Goal: Information Seeking & Learning: Learn about a topic

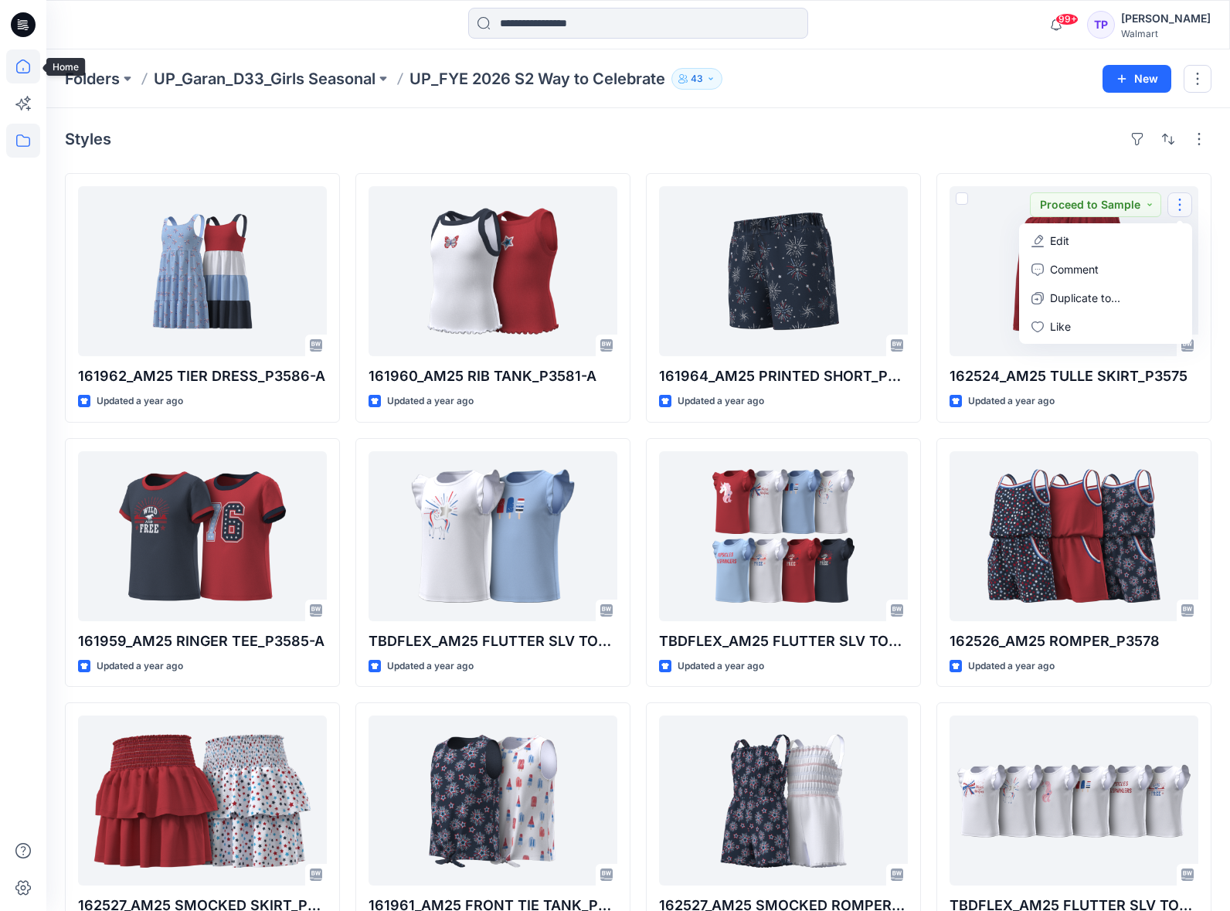
click at [23, 64] on icon at bounding box center [23, 66] width 34 height 34
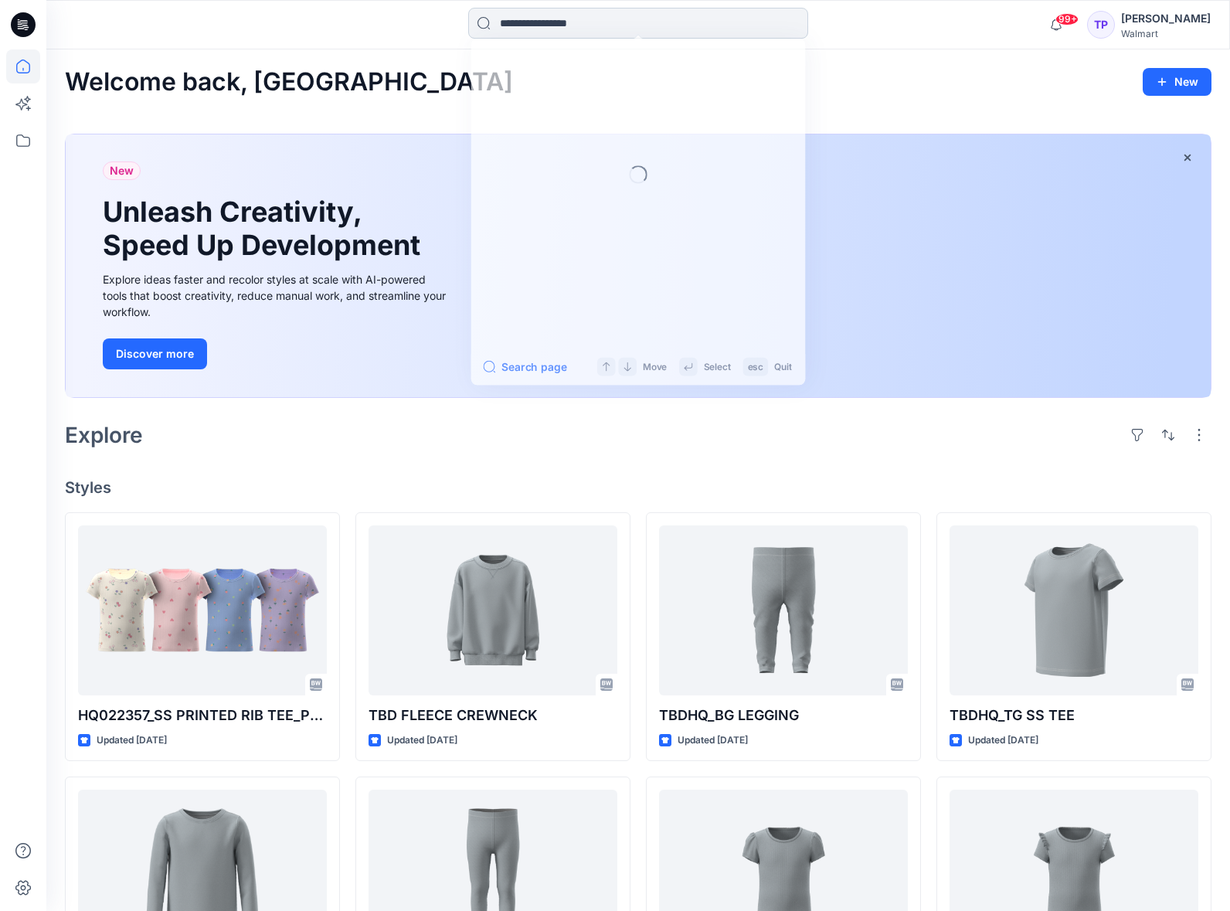
click at [533, 26] on input at bounding box center [638, 23] width 340 height 31
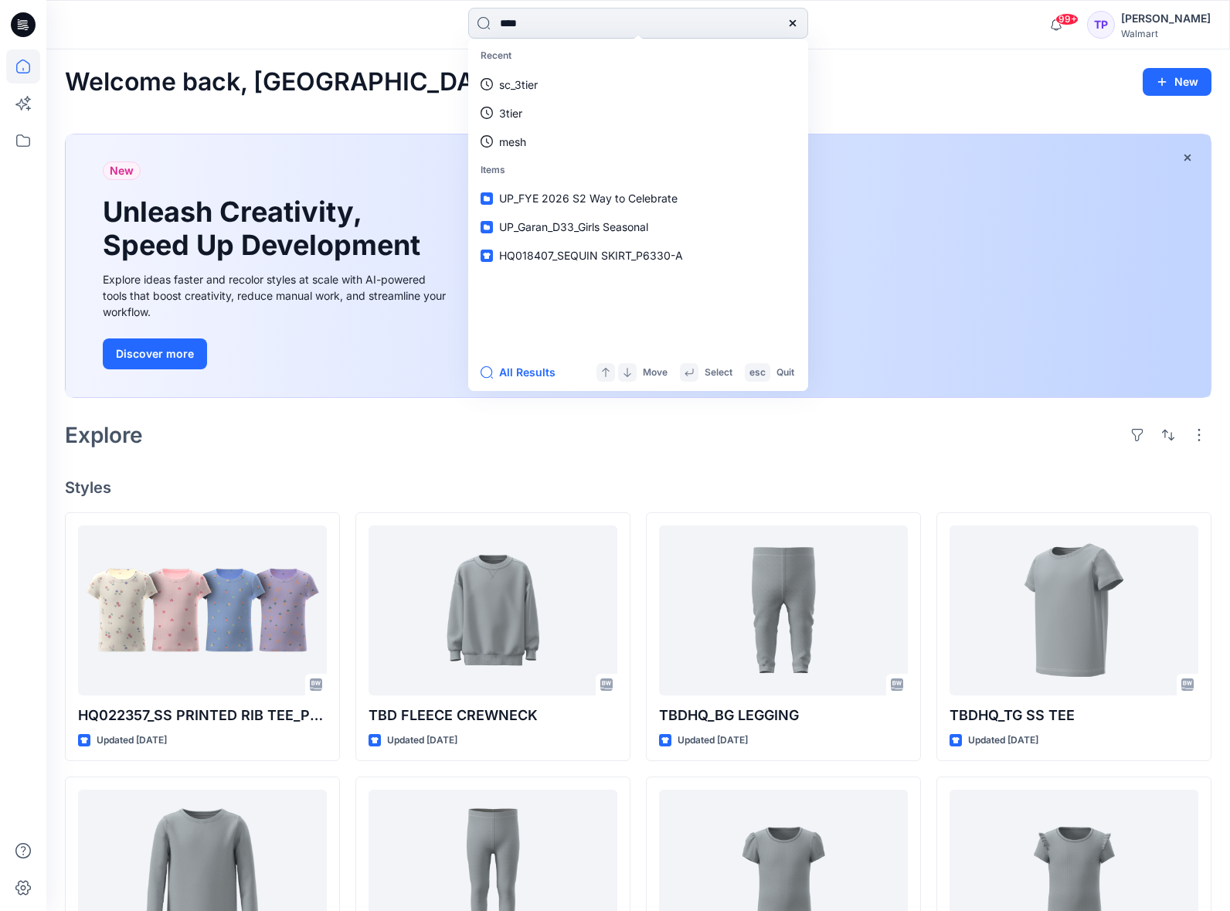
type input "*****"
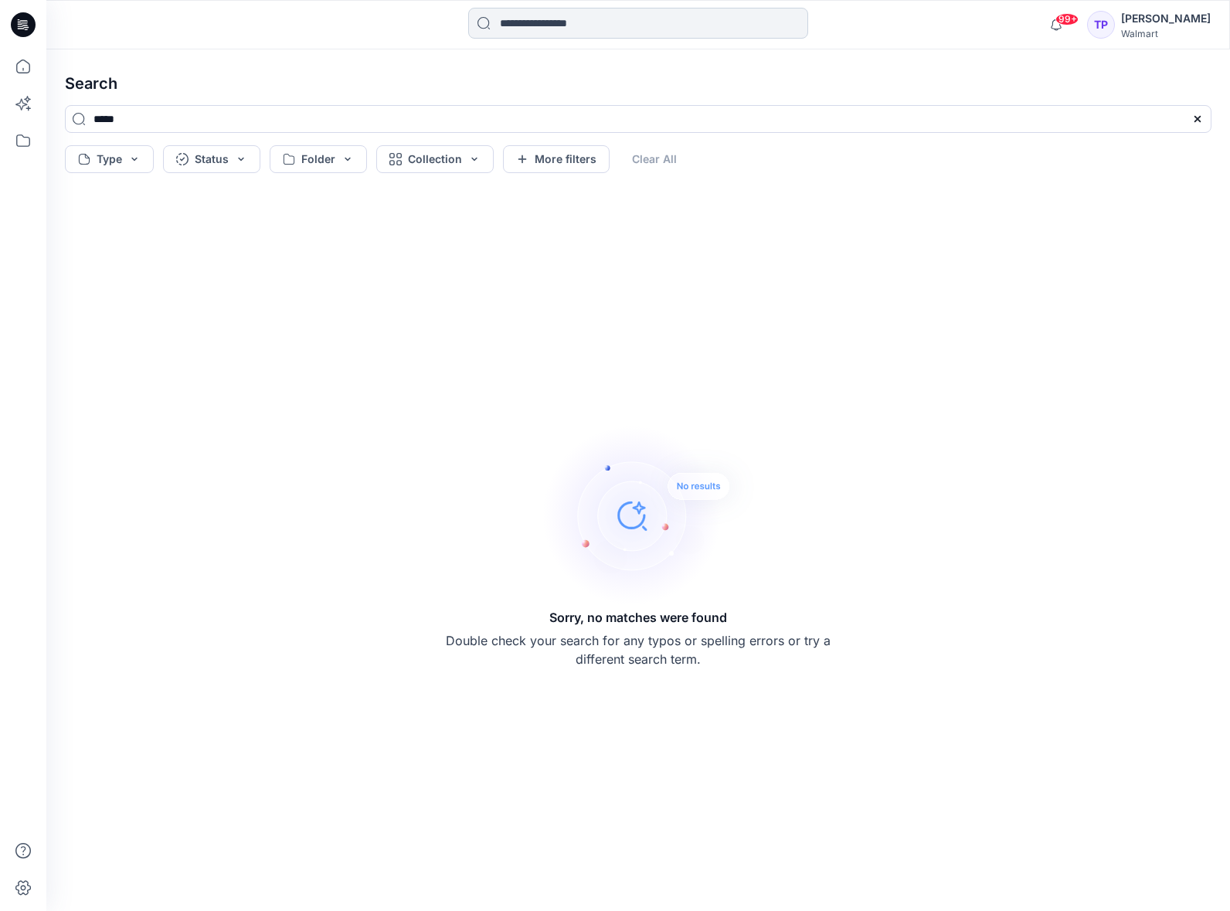
drag, startPoint x: 584, startPoint y: 9, endPoint x: 584, endPoint y: 19, distance: 10.1
click at [584, 9] on input at bounding box center [638, 23] width 340 height 31
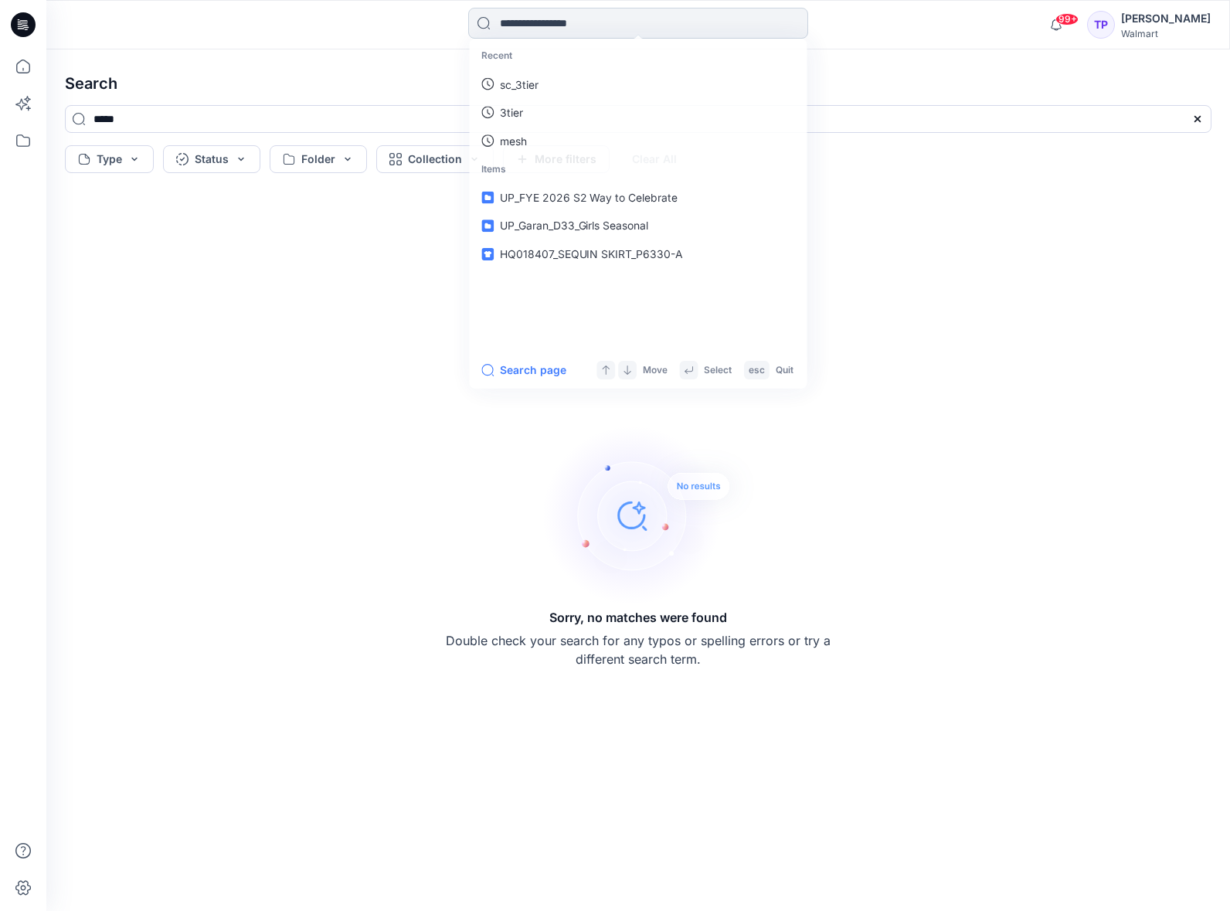
click at [584, 19] on input at bounding box center [638, 23] width 340 height 31
type input "****"
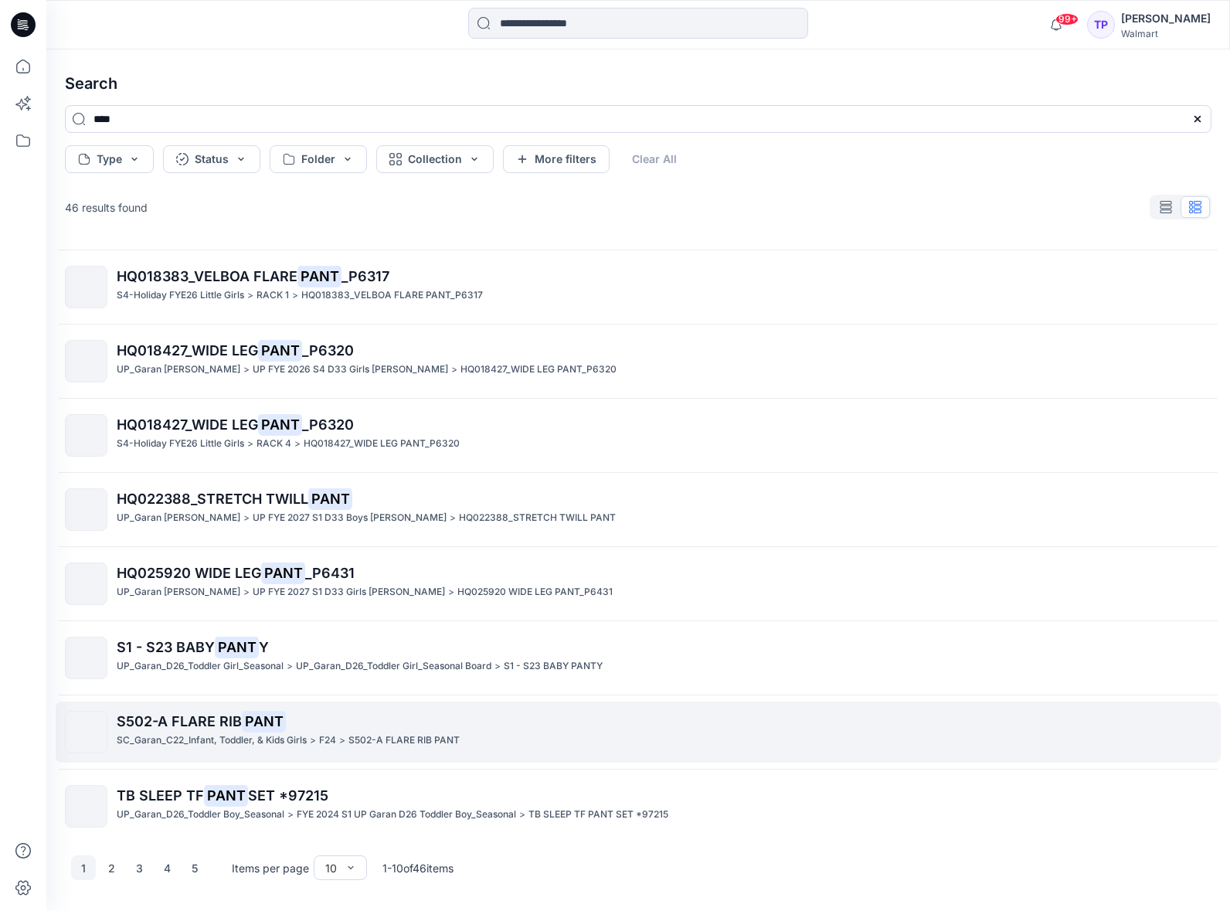
scroll to position [146, 0]
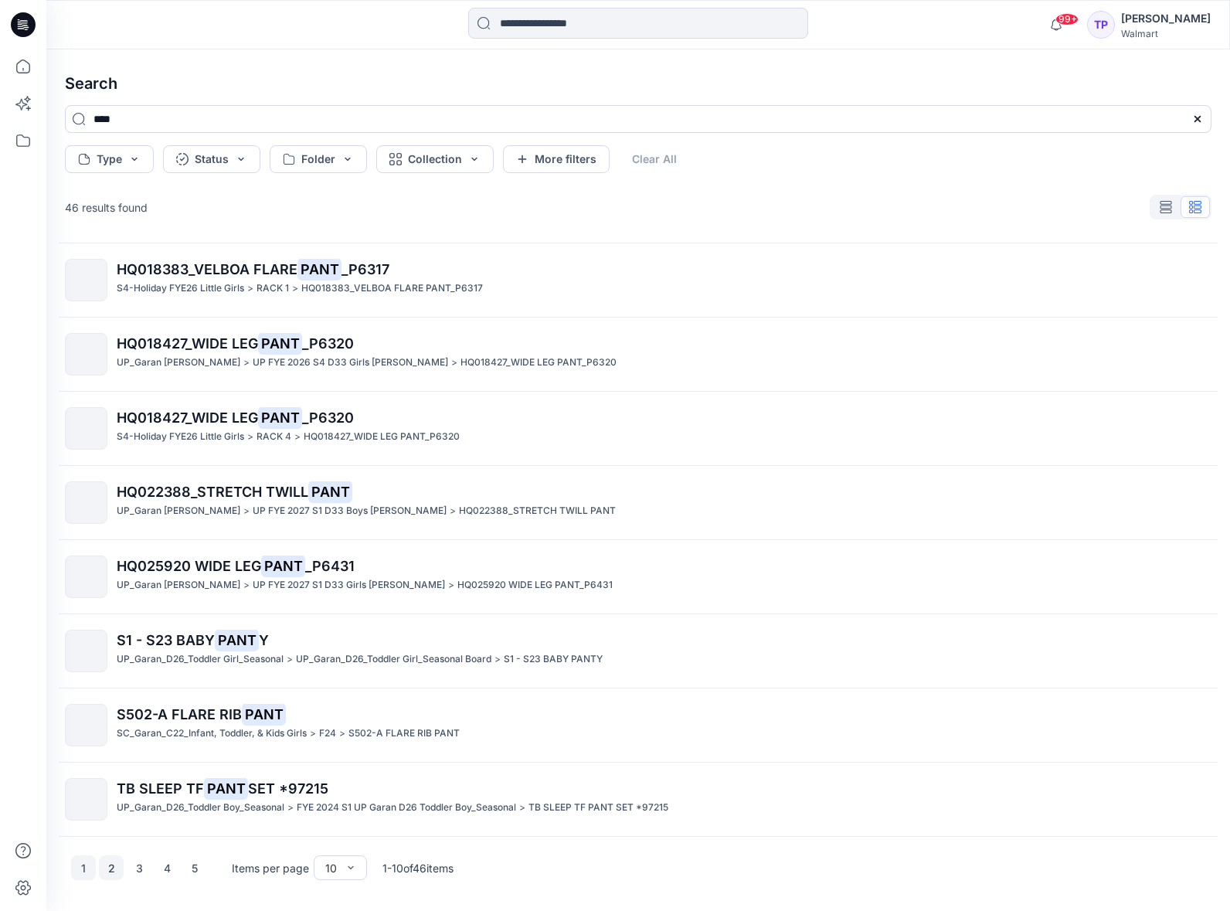
click at [113, 863] on button "2" at bounding box center [111, 868] width 25 height 25
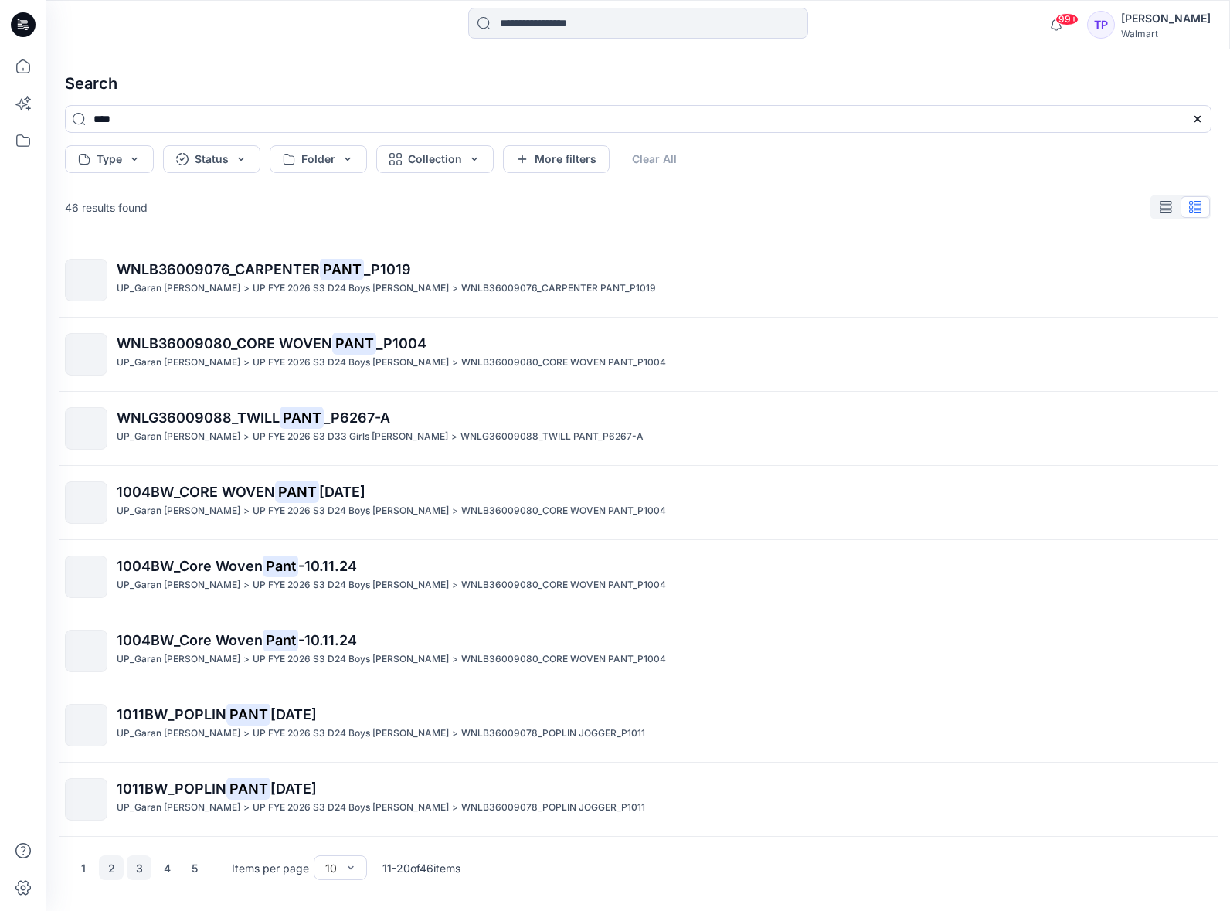
click at [143, 870] on button "3" at bounding box center [139, 868] width 25 height 25
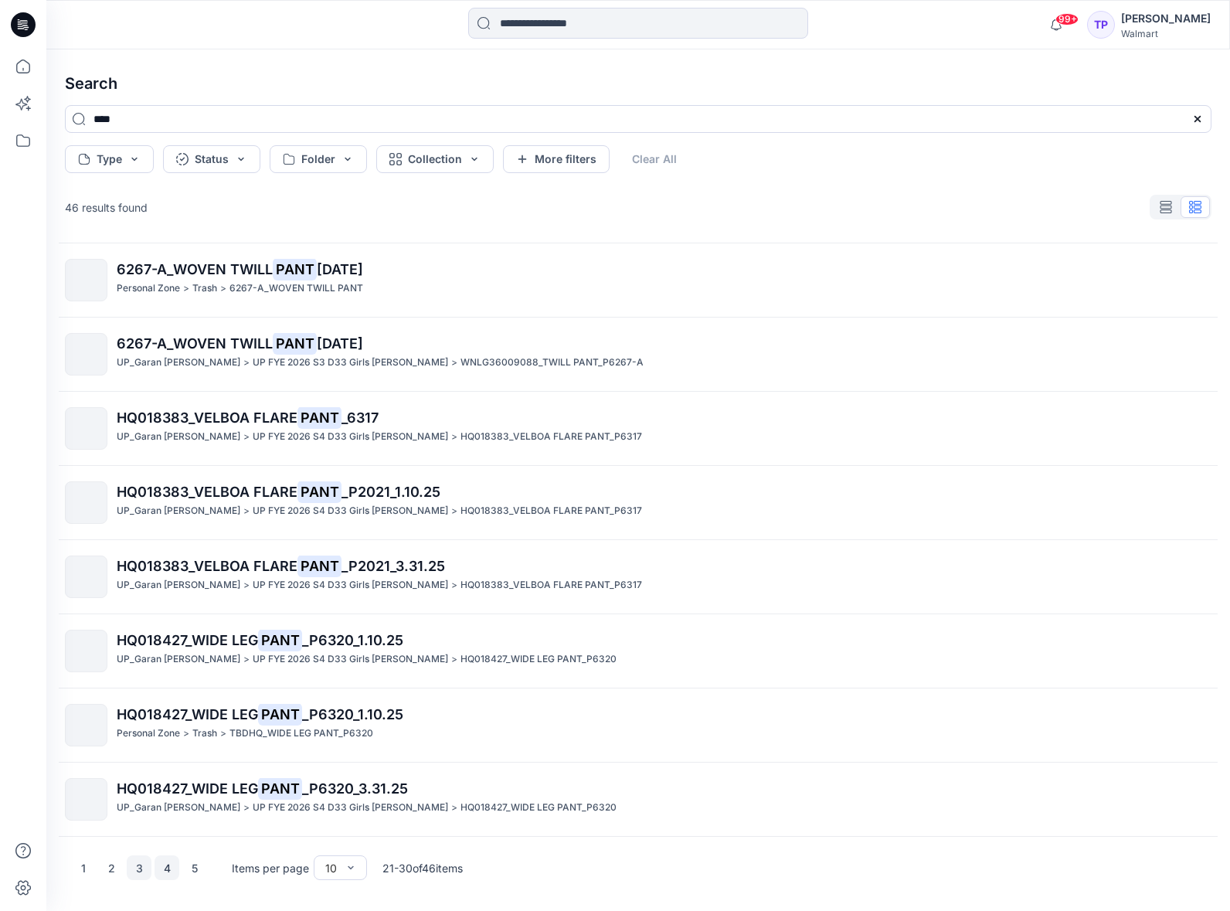
click at [166, 859] on button "4" at bounding box center [167, 868] width 25 height 25
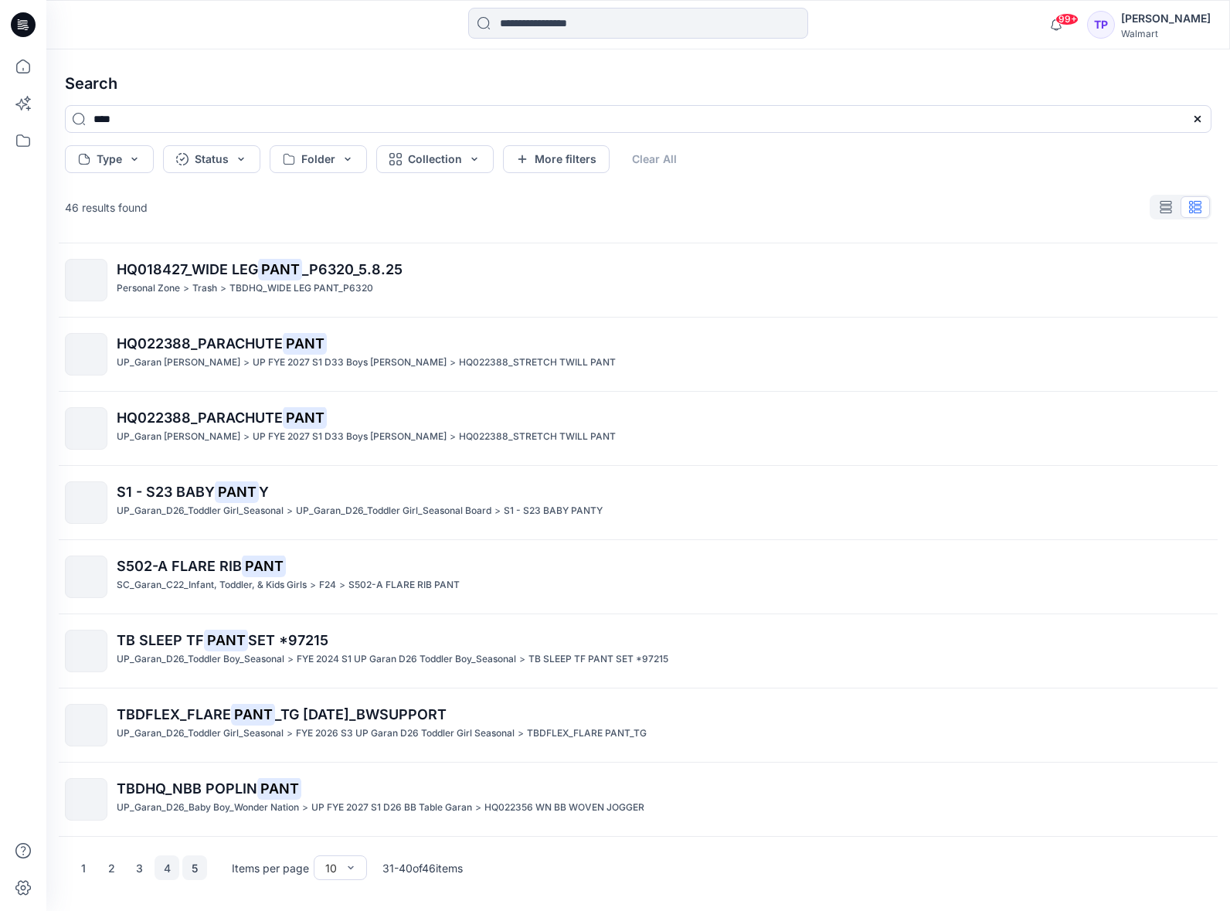
click at [203, 862] on button "5" at bounding box center [194, 868] width 25 height 25
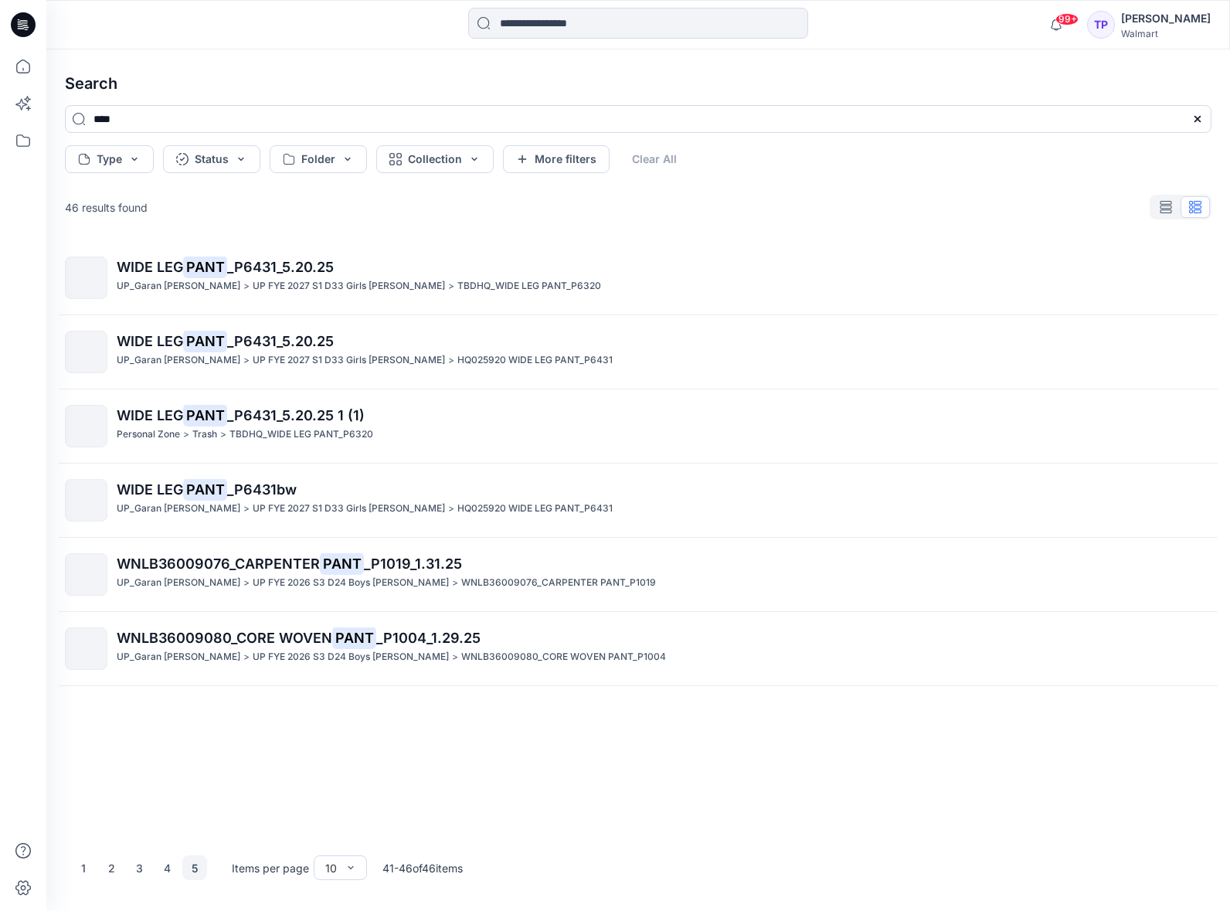
scroll to position [0, 0]
click at [27, 70] on icon at bounding box center [23, 66] width 34 height 34
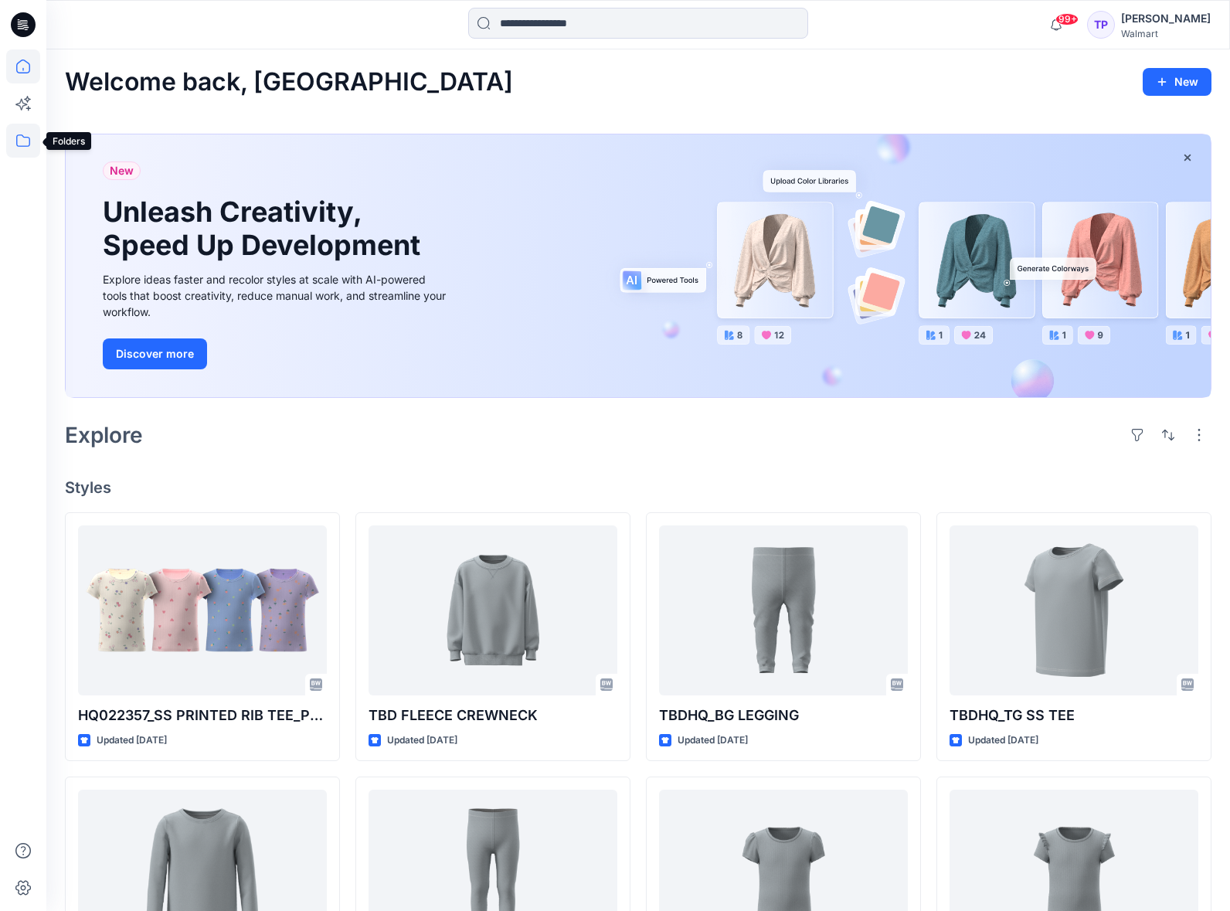
click at [25, 129] on icon at bounding box center [23, 141] width 34 height 34
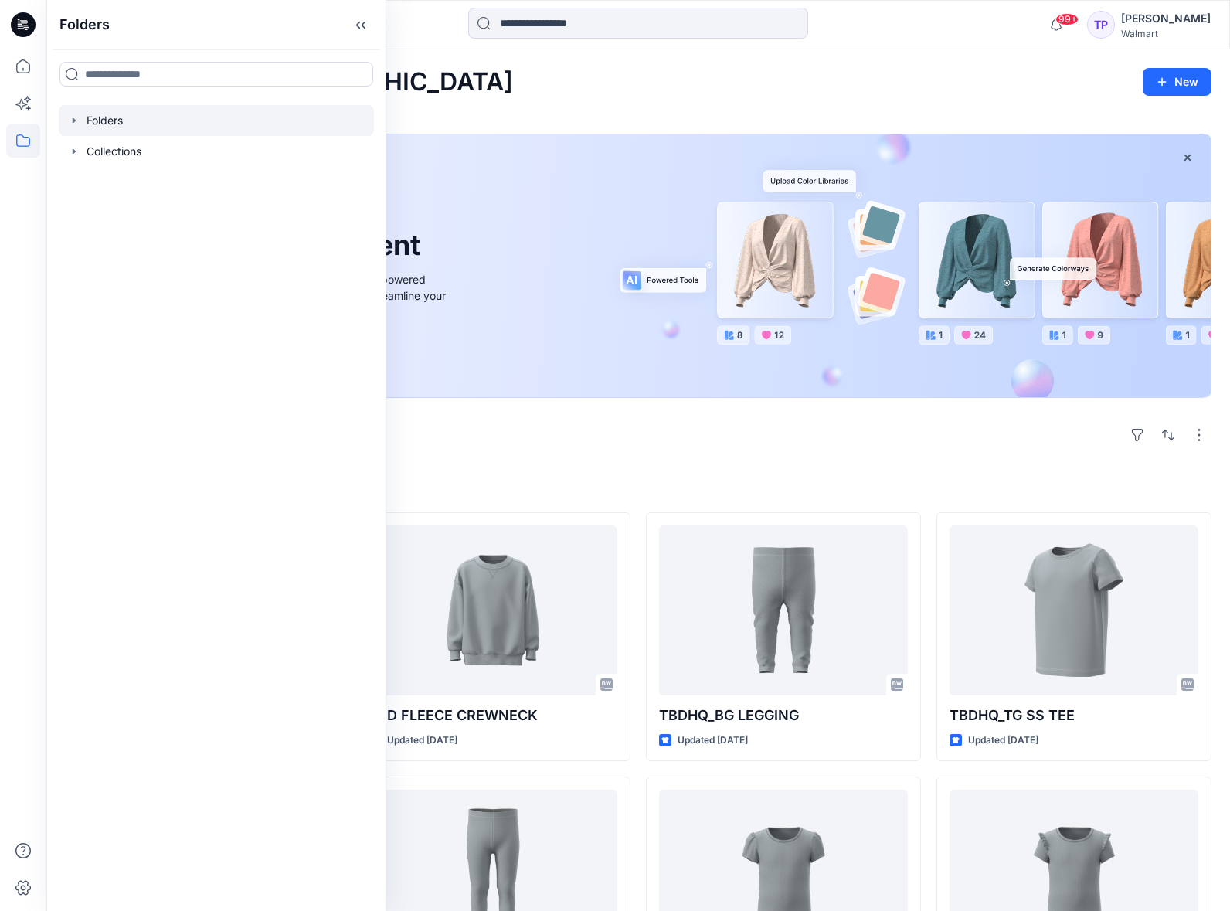
click at [72, 121] on icon "button" at bounding box center [74, 120] width 12 height 12
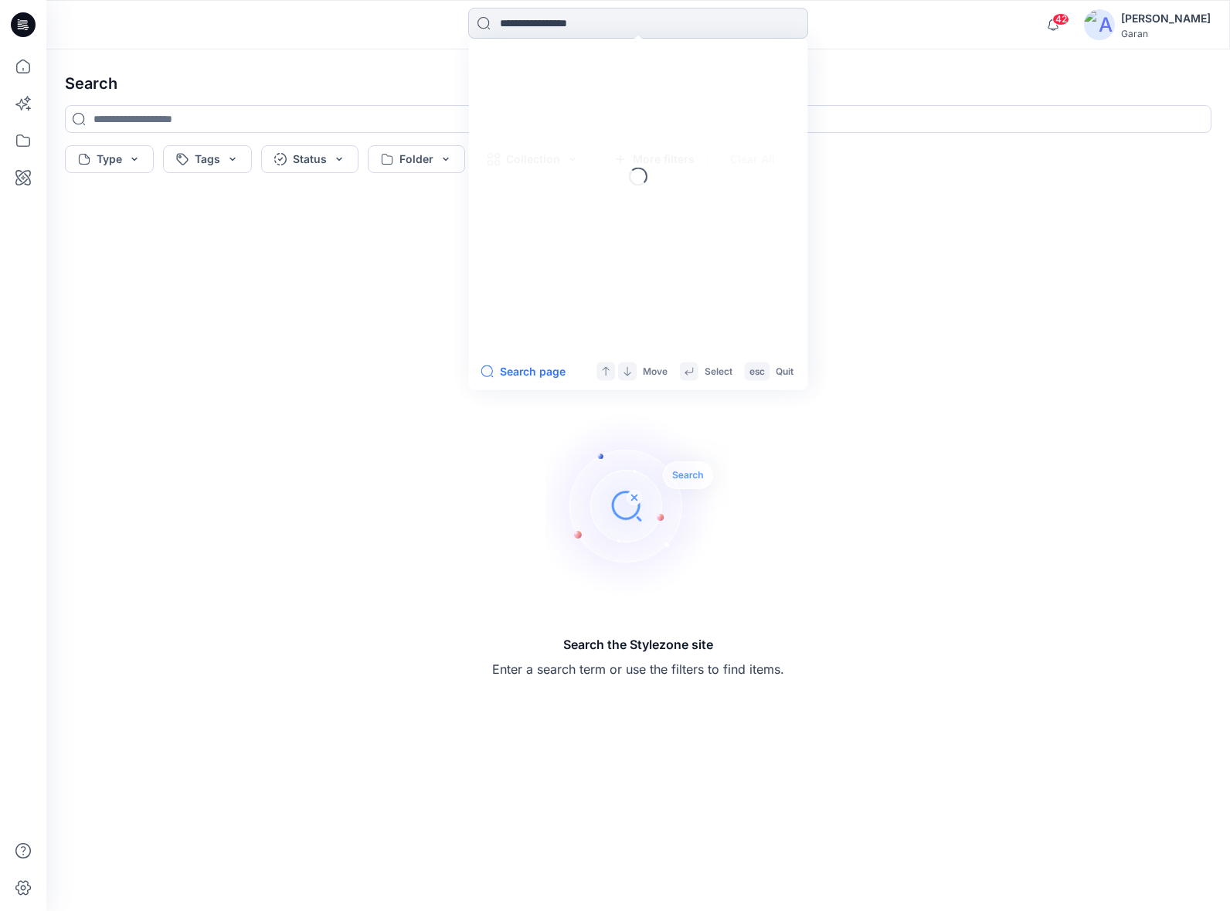
click at [547, 29] on input at bounding box center [638, 23] width 340 height 31
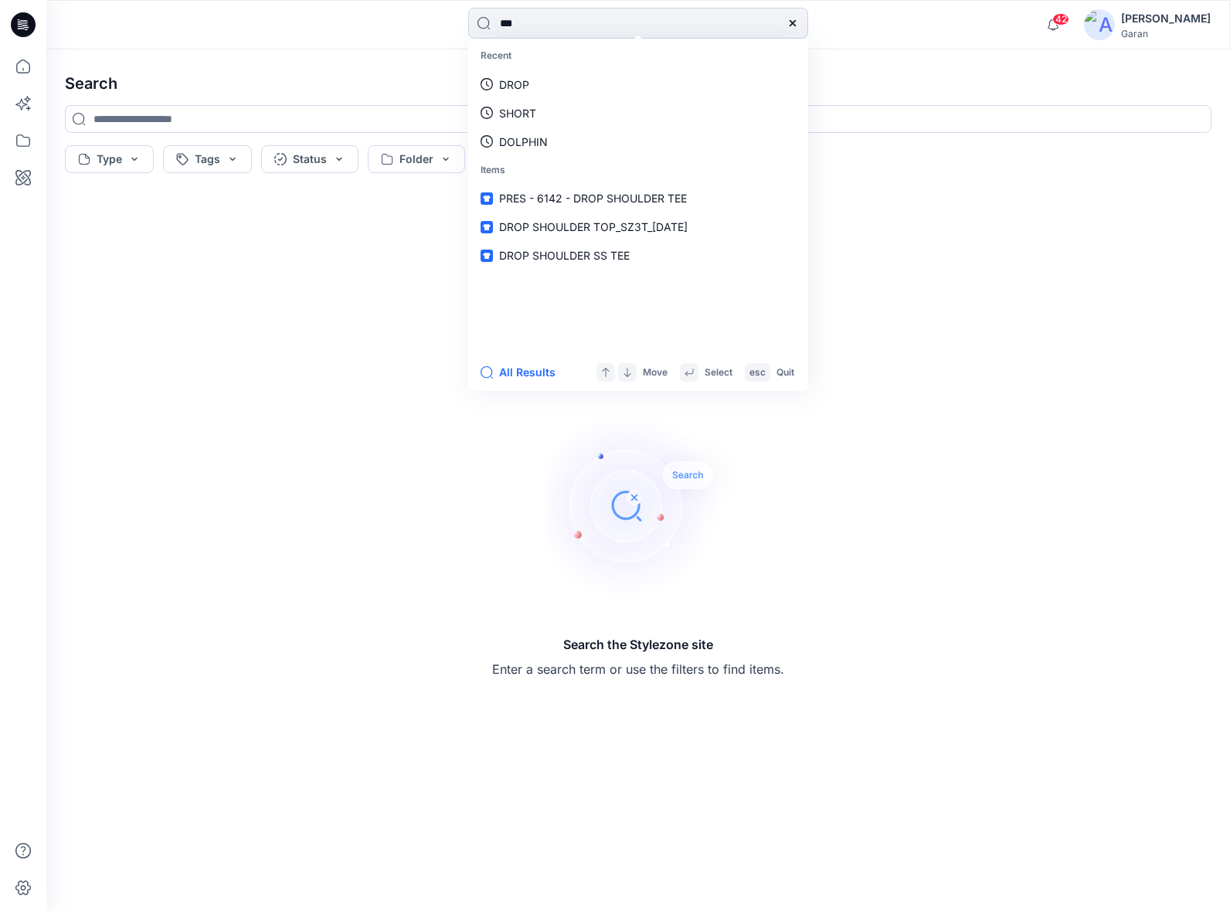
type input "****"
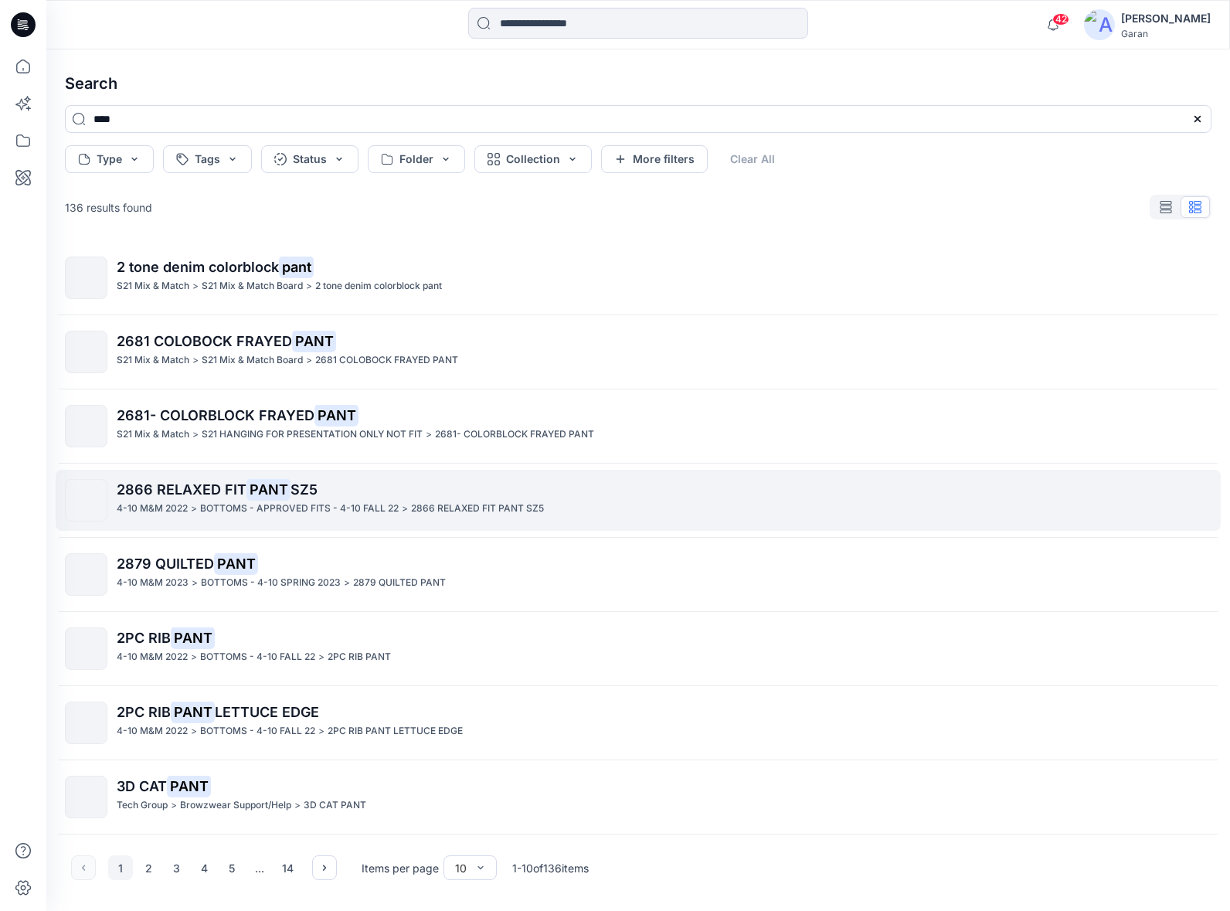
scroll to position [146, 0]
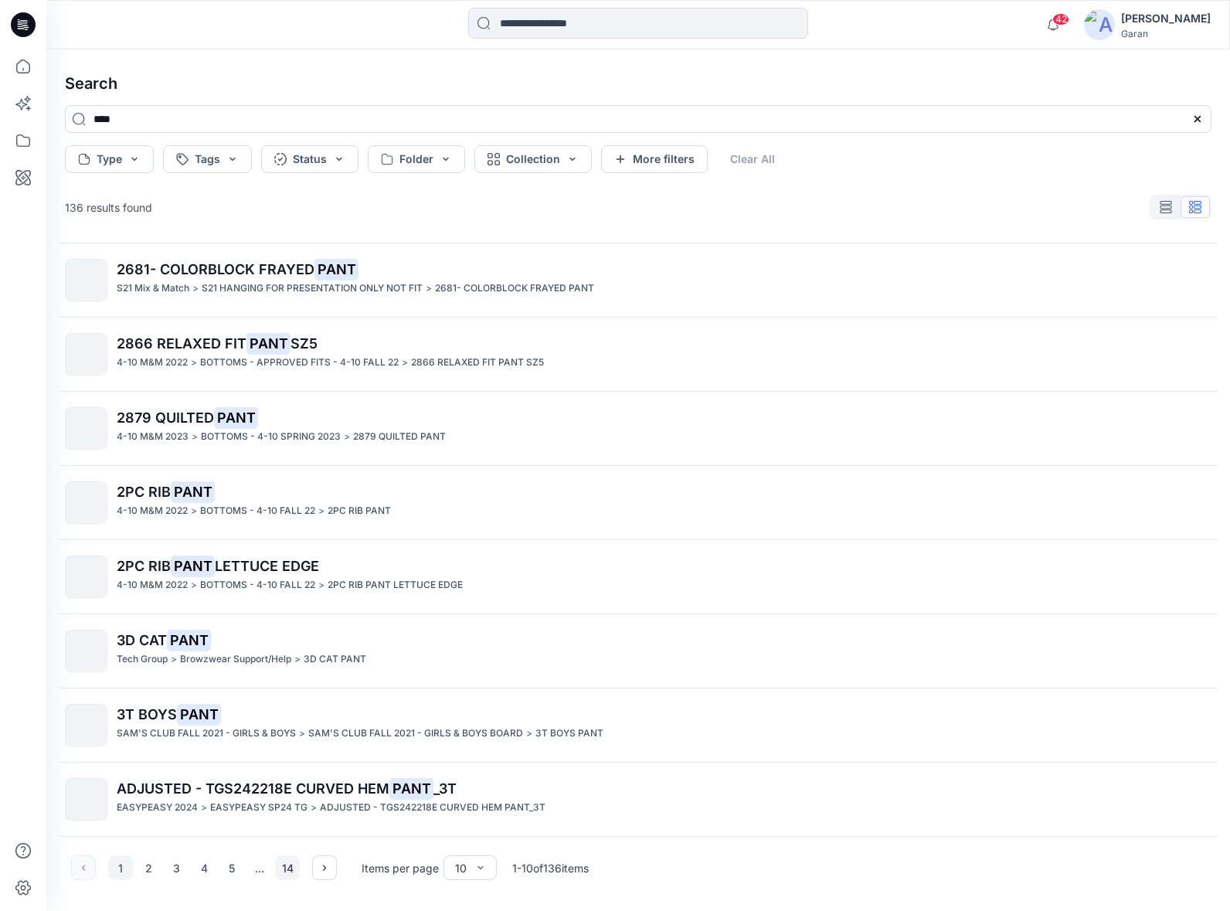
click at [288, 876] on button "14" at bounding box center [287, 868] width 25 height 25
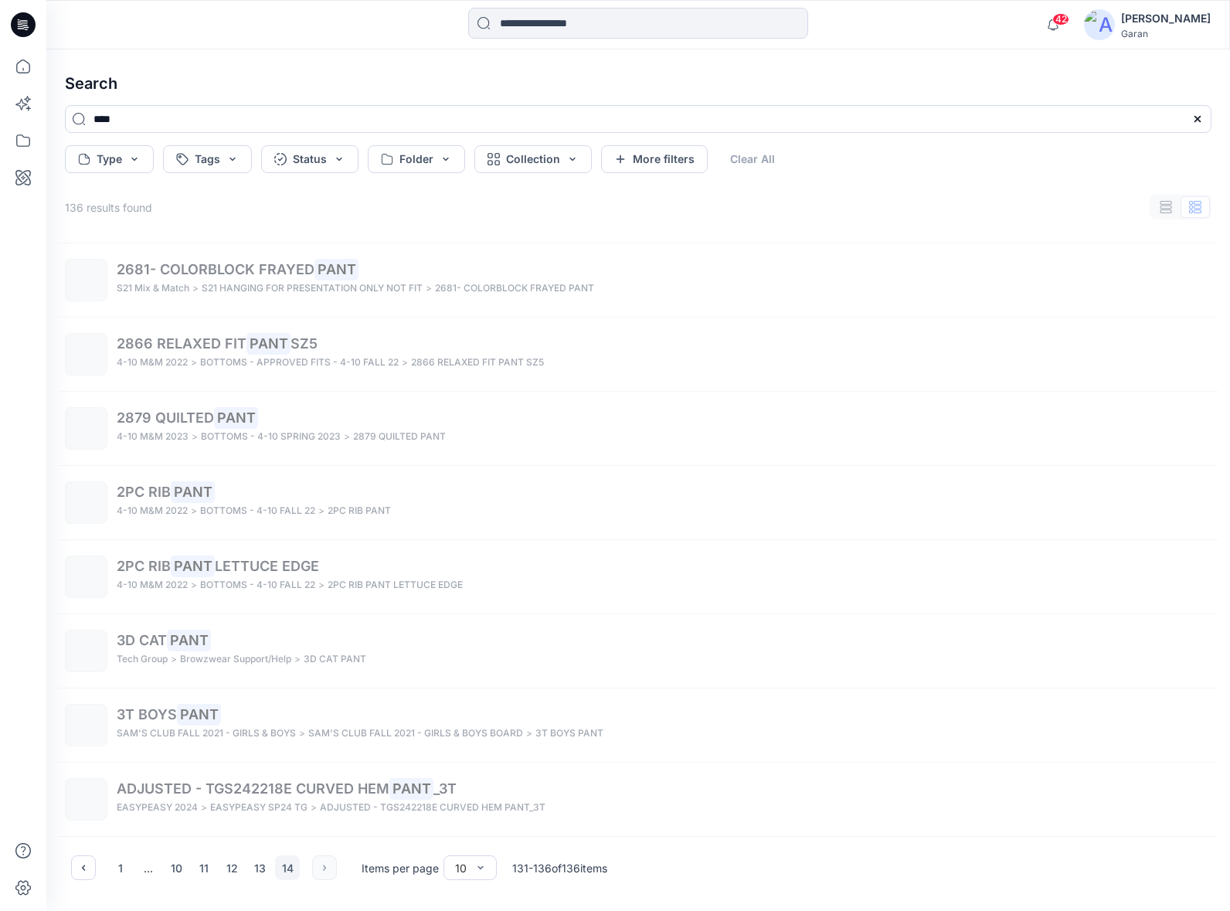
scroll to position [0, 0]
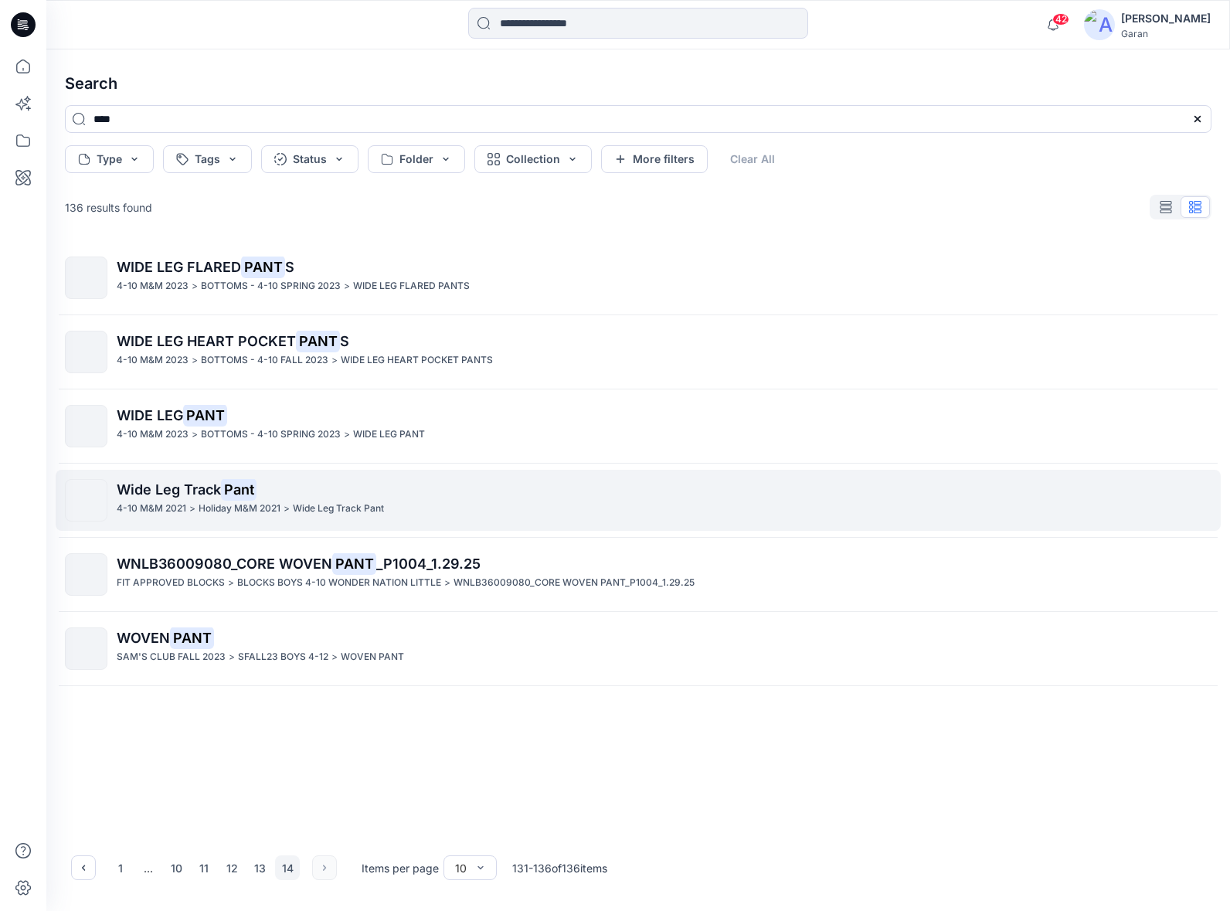
click at [189, 512] on p ">" at bounding box center [192, 509] width 6 height 16
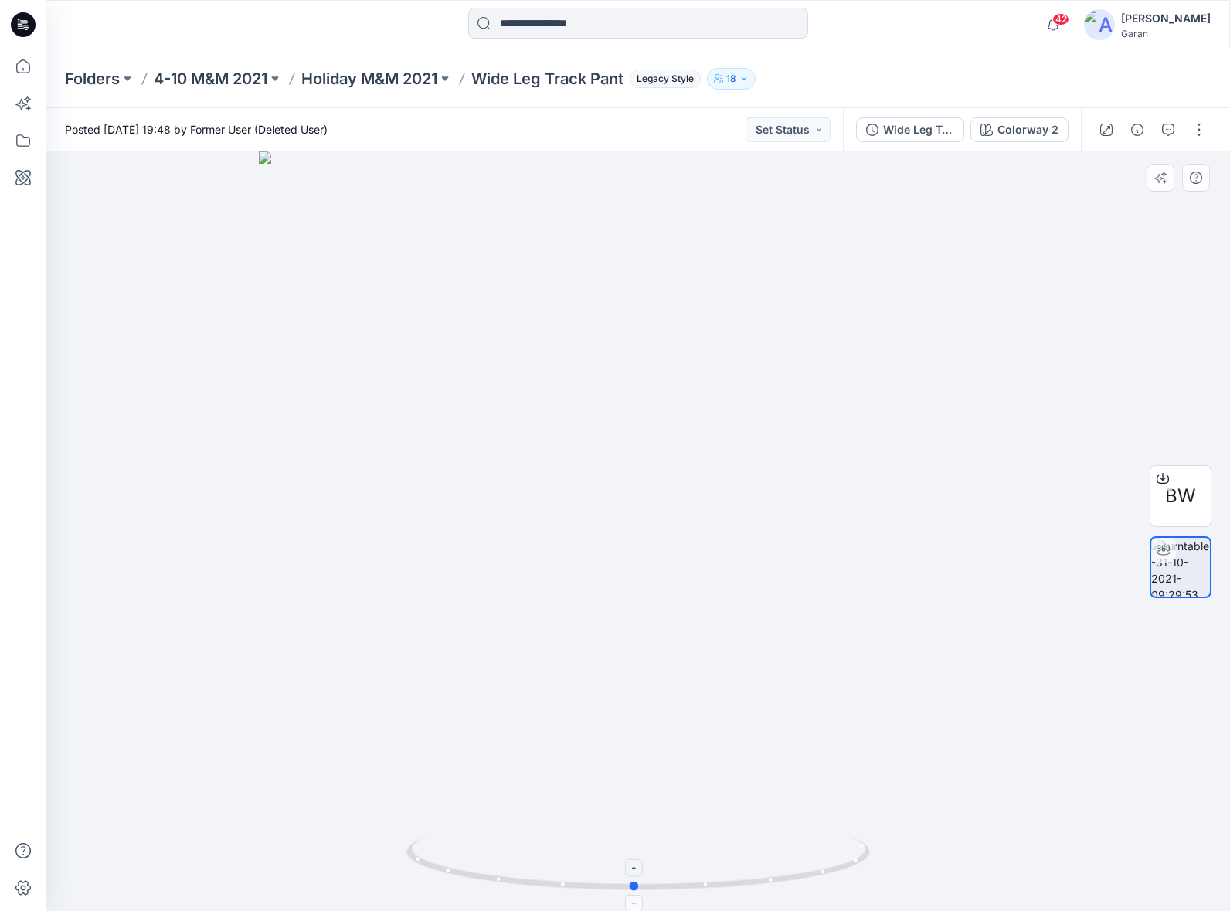
click at [637, 887] on icon at bounding box center [641, 865] width 468 height 58
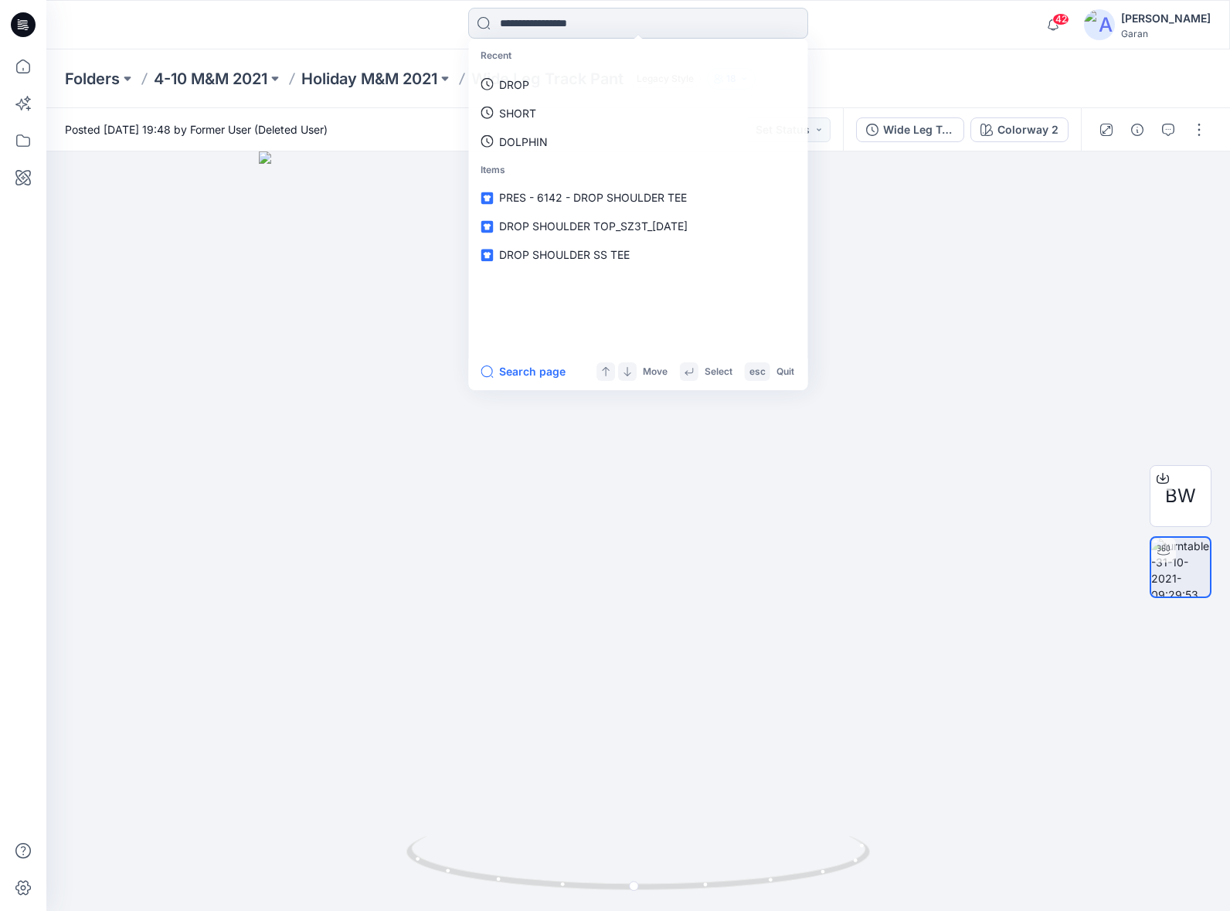
click at [528, 28] on input at bounding box center [638, 23] width 340 height 31
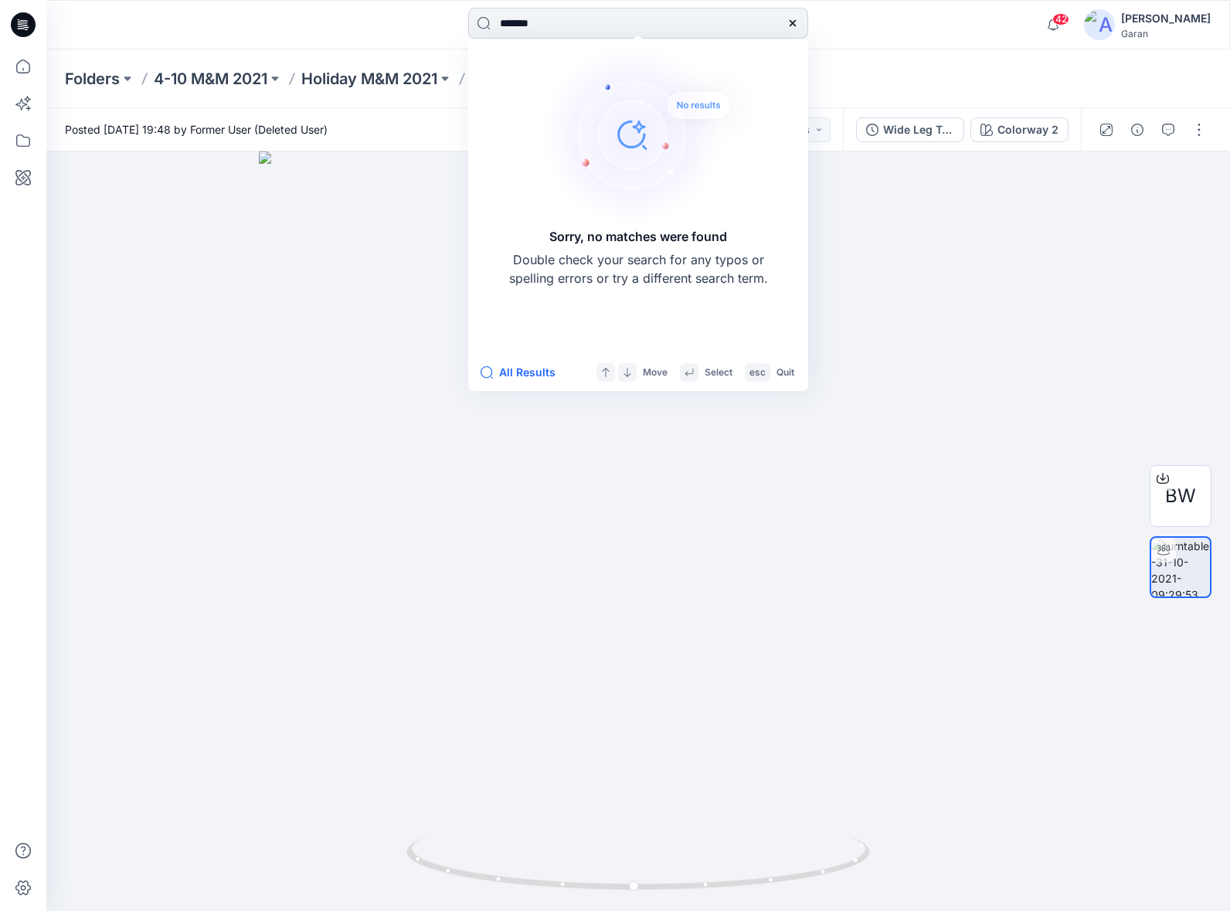
type input "********"
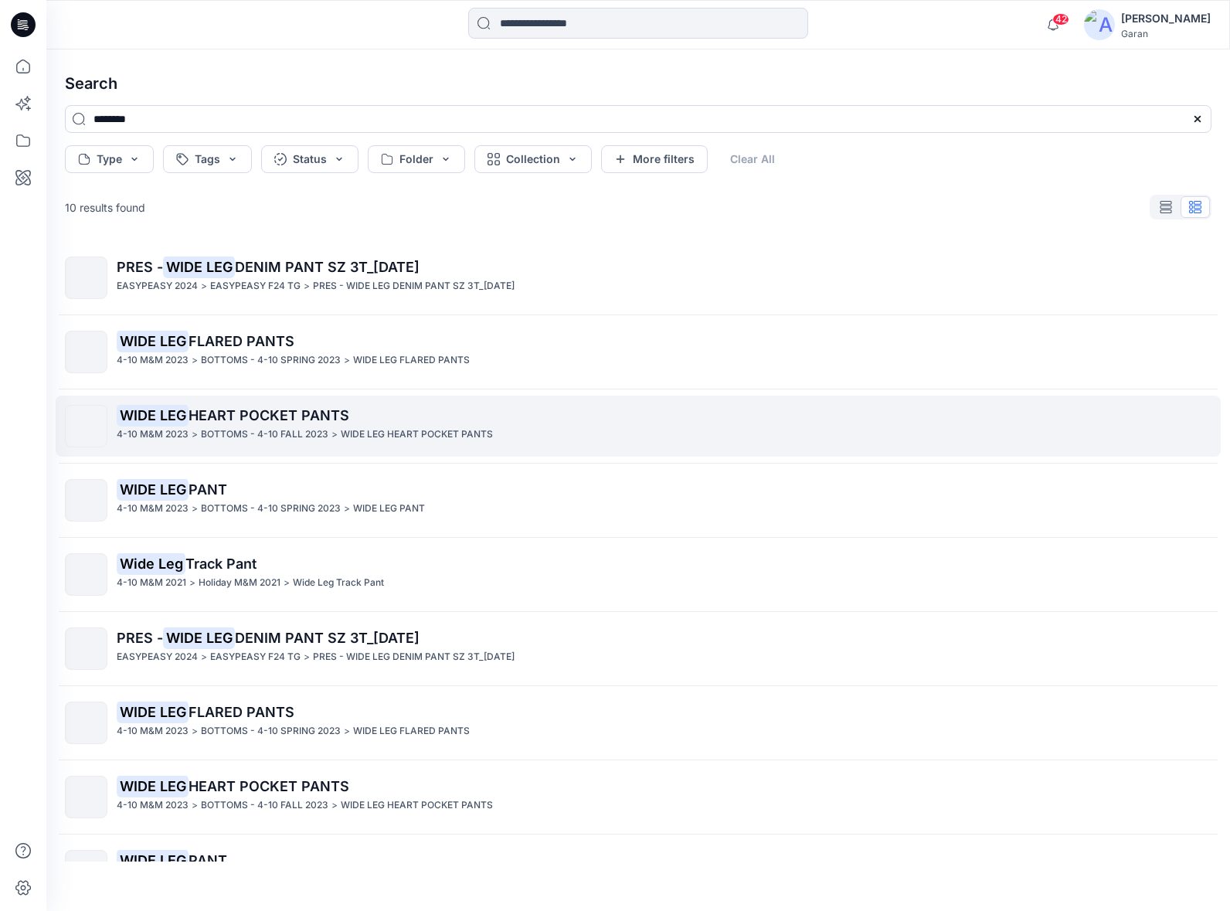
click at [279, 431] on p "BOTTOMS - 4-10 FALL 2023" at bounding box center [265, 435] width 128 height 16
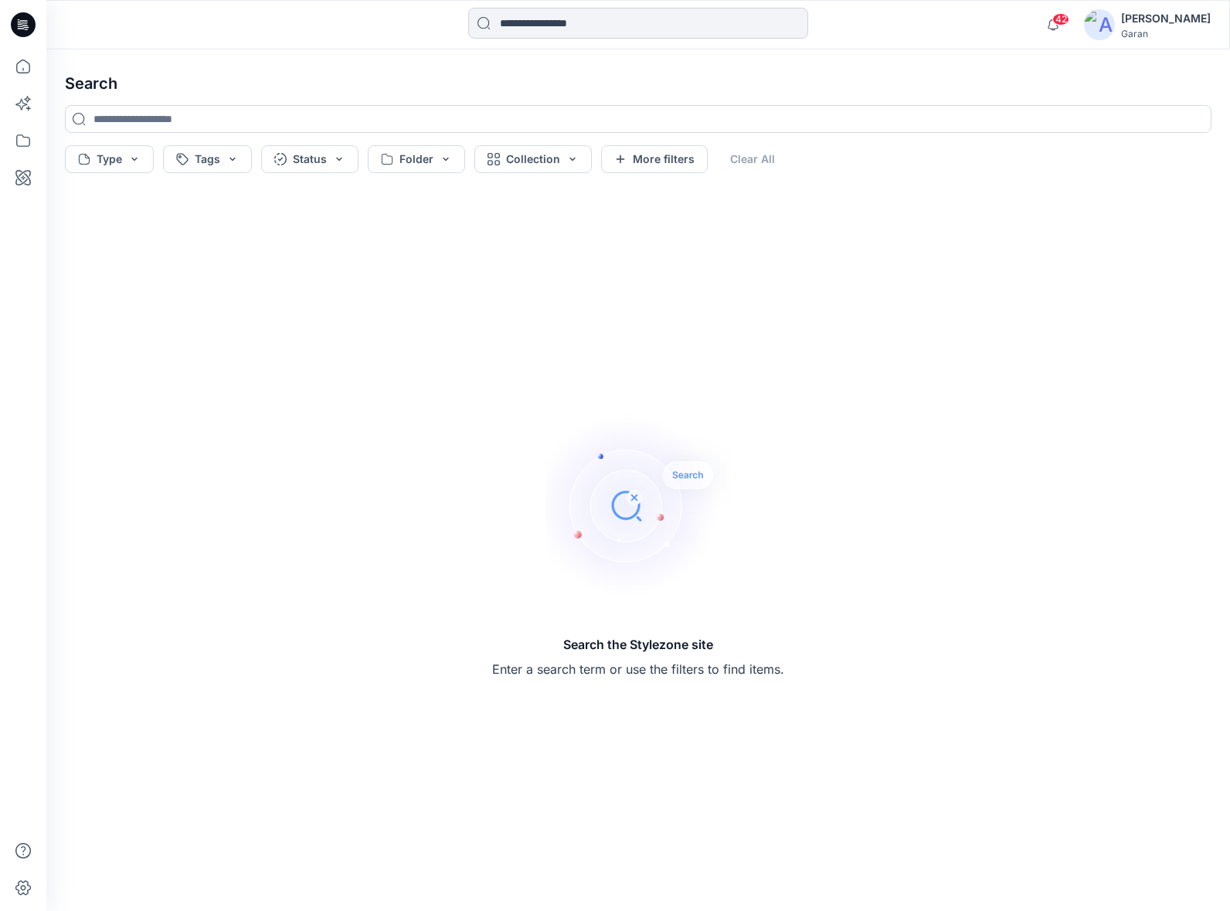
click at [577, 29] on input at bounding box center [638, 23] width 340 height 31
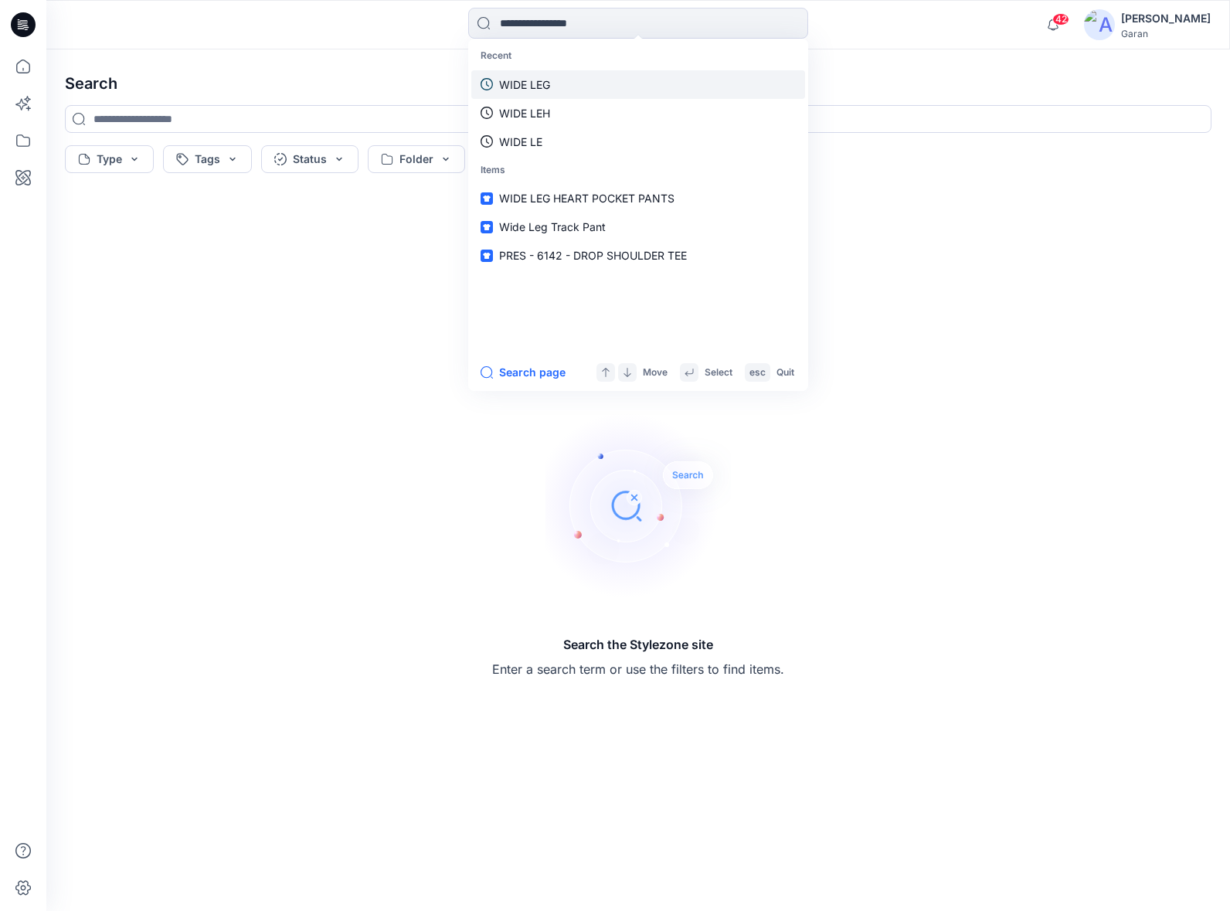
click at [566, 93] on link "WIDE LEG" at bounding box center [638, 84] width 334 height 29
type input "********"
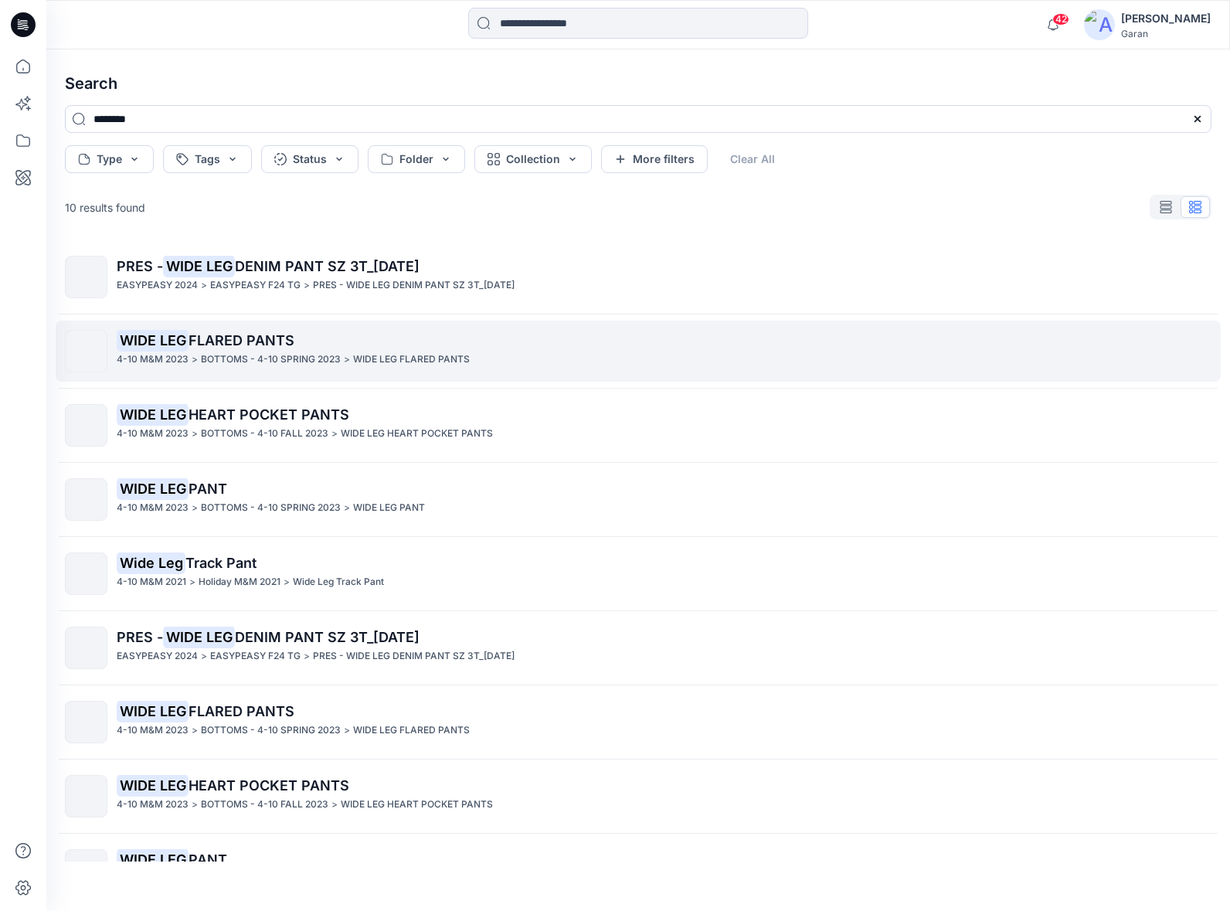
scroll to position [4, 0]
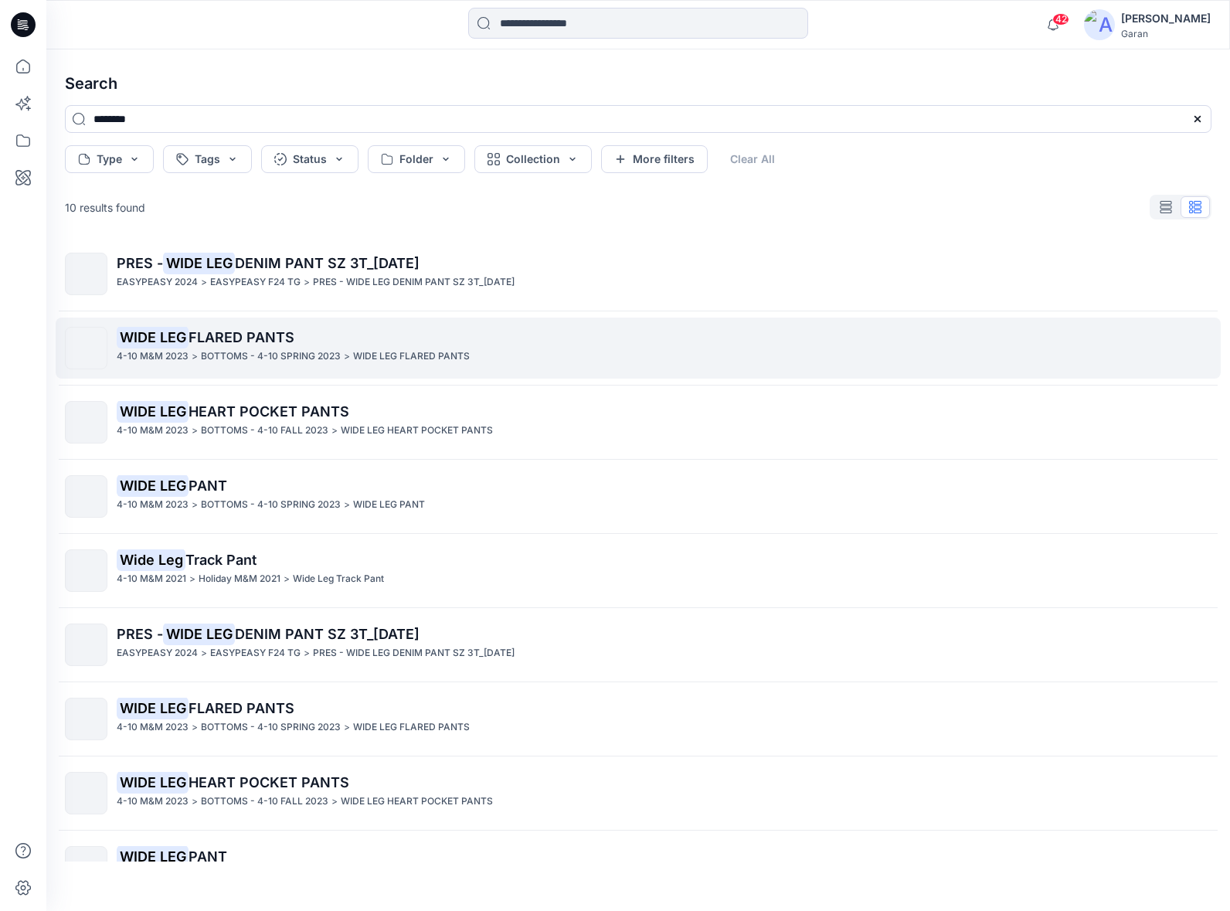
click at [301, 341] on p "WIDE LEG FLARED PANTS" at bounding box center [664, 338] width 1094 height 22
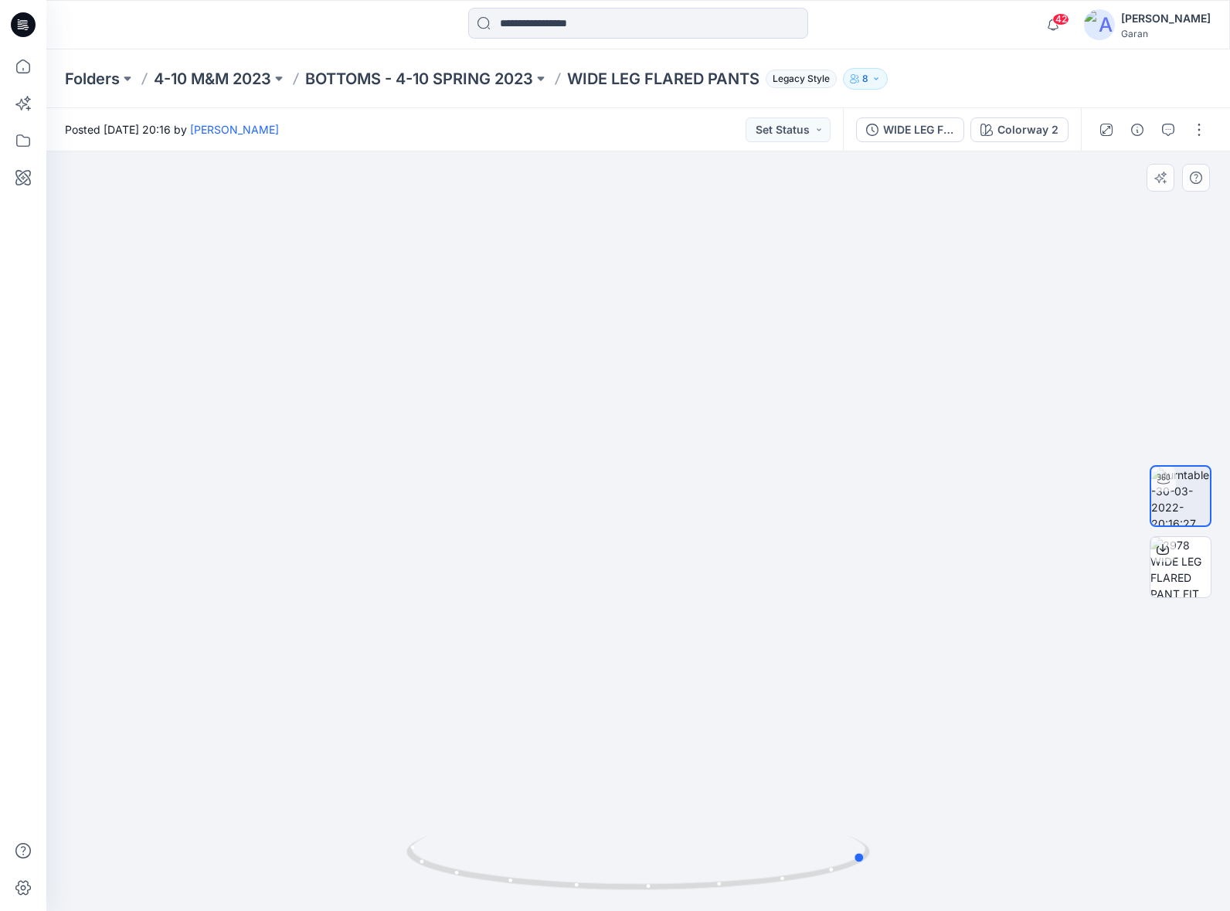
drag, startPoint x: 658, startPoint y: 887, endPoint x: 876, endPoint y: 719, distance: 275.5
click at [874, 720] on div at bounding box center [638, 531] width 1184 height 760
click at [1169, 546] on icon at bounding box center [1163, 549] width 12 height 12
click at [1164, 547] on icon at bounding box center [1163, 549] width 12 height 12
